Goal: Use online tool/utility: Utilize a website feature to perform a specific function

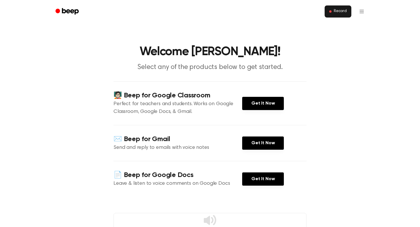
click at [329, 12] on button "Record" at bounding box center [338, 11] width 27 height 12
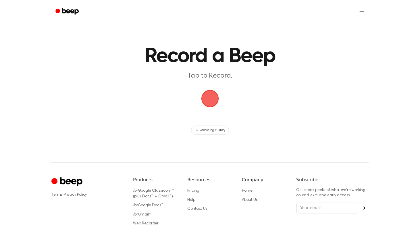
click at [211, 103] on span "button" at bounding box center [210, 99] width 20 height 20
click at [317, 125] on main "Record a Beep Tap to Record. Recording History" at bounding box center [210, 67] width 420 height 135
click at [219, 105] on span "button" at bounding box center [210, 98] width 21 height 21
click at [208, 101] on span "button" at bounding box center [210, 99] width 16 height 16
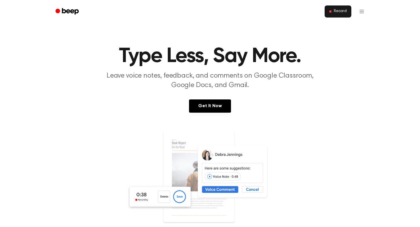
click at [331, 8] on button "Record" at bounding box center [338, 11] width 27 height 12
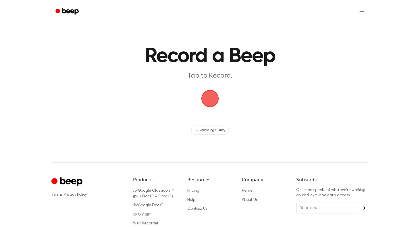
click at [212, 95] on span "button" at bounding box center [210, 99] width 18 height 18
click at [211, 101] on span "button" at bounding box center [210, 99] width 18 height 18
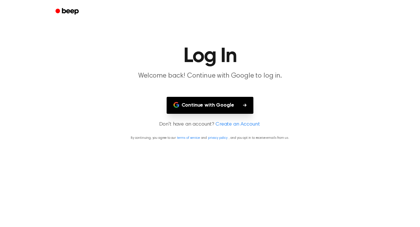
click at [206, 97] on button "Continue with Google" at bounding box center [210, 105] width 87 height 17
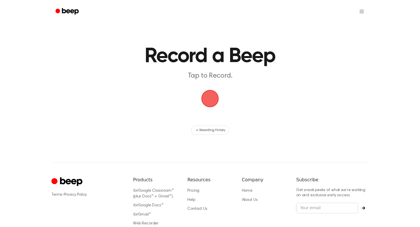
click at [218, 100] on span "button" at bounding box center [210, 99] width 16 height 16
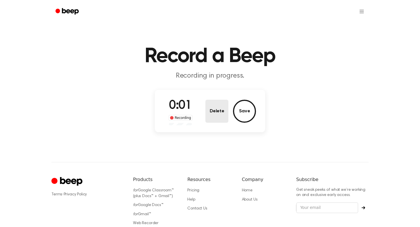
click at [213, 114] on button "Delete" at bounding box center [217, 111] width 23 height 23
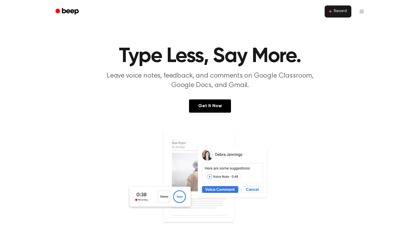
click at [311, 9] on span "Record" at bounding box center [340, 11] width 13 height 5
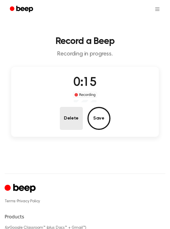
click at [72, 124] on button "Delete" at bounding box center [71, 118] width 23 height 23
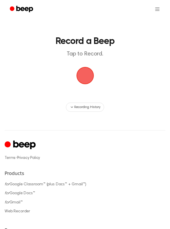
click at [94, 71] on span "button" at bounding box center [84, 75] width 29 height 29
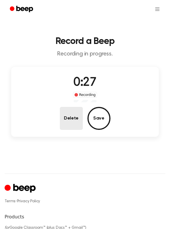
click at [76, 110] on button "Delete" at bounding box center [71, 118] width 23 height 23
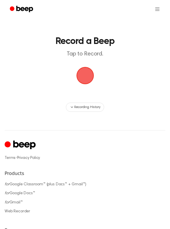
click at [86, 75] on span "button" at bounding box center [85, 76] width 30 height 30
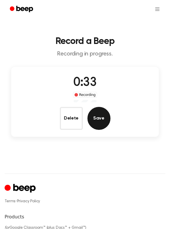
click at [95, 122] on button "Save" at bounding box center [98, 118] width 23 height 23
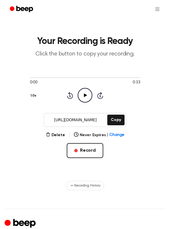
click at [83, 94] on icon "Play Audio" at bounding box center [85, 95] width 15 height 15
click at [115, 122] on button "Copy" at bounding box center [115, 120] width 17 height 11
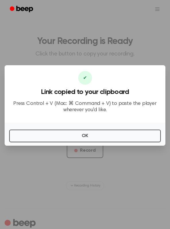
click at [36, 39] on div at bounding box center [85, 114] width 170 height 229
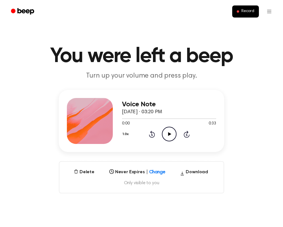
click at [164, 135] on icon "Play Audio" at bounding box center [169, 134] width 15 height 15
